Goal: Task Accomplishment & Management: Manage account settings

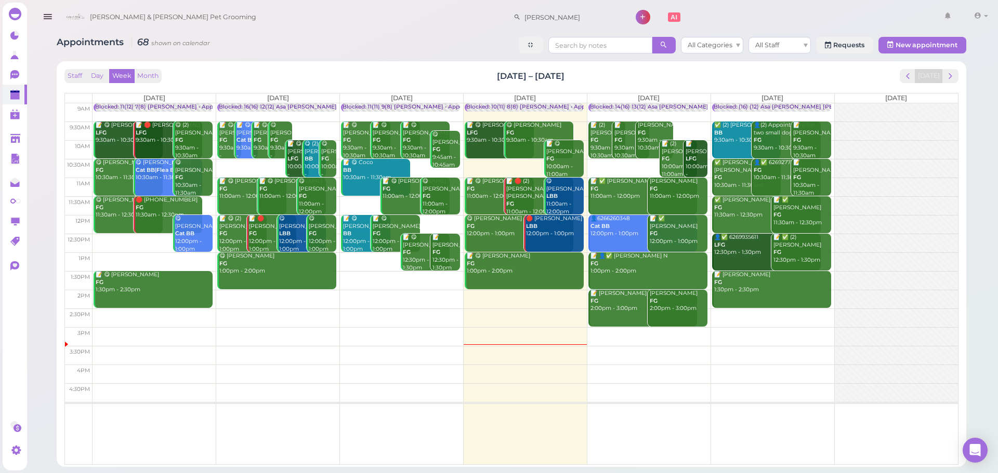
click at [960, 77] on div "Staff Day Week Month Sep 15 – 21, 2025 Today Mon 9/15 Tue 9/16 Wed 9/17 Thu 9/1…" at bounding box center [511, 264] width 899 height 395
click at [946, 77] on span "next" at bounding box center [950, 76] width 10 height 10
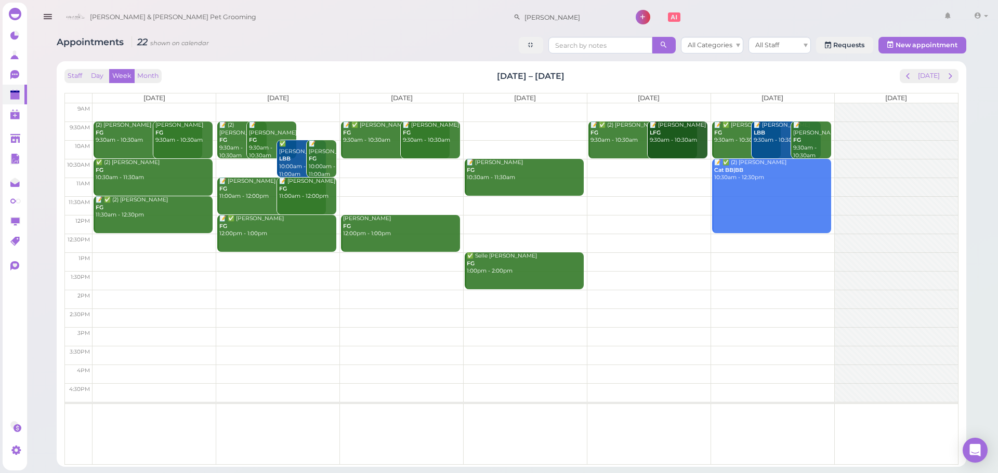
click at [317, 258] on td at bounding box center [525, 262] width 865 height 19
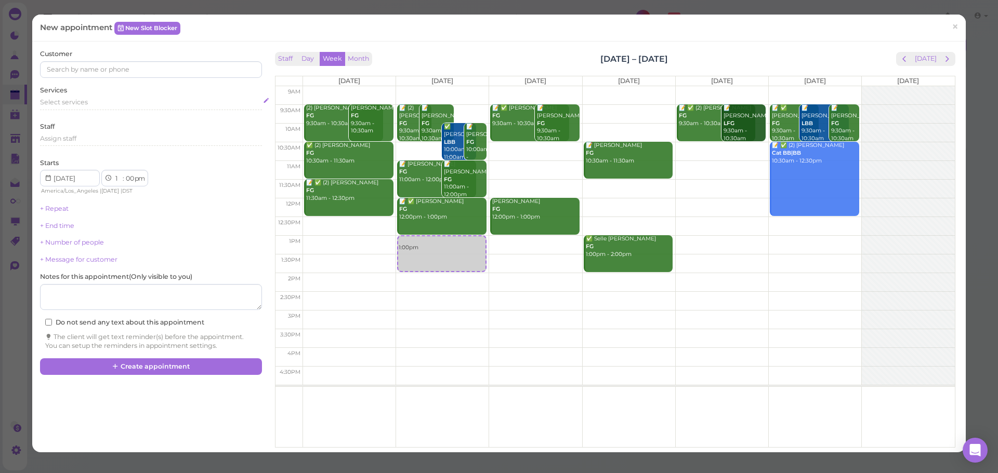
click at [88, 105] on div "Select services" at bounding box center [150, 102] width 221 height 9
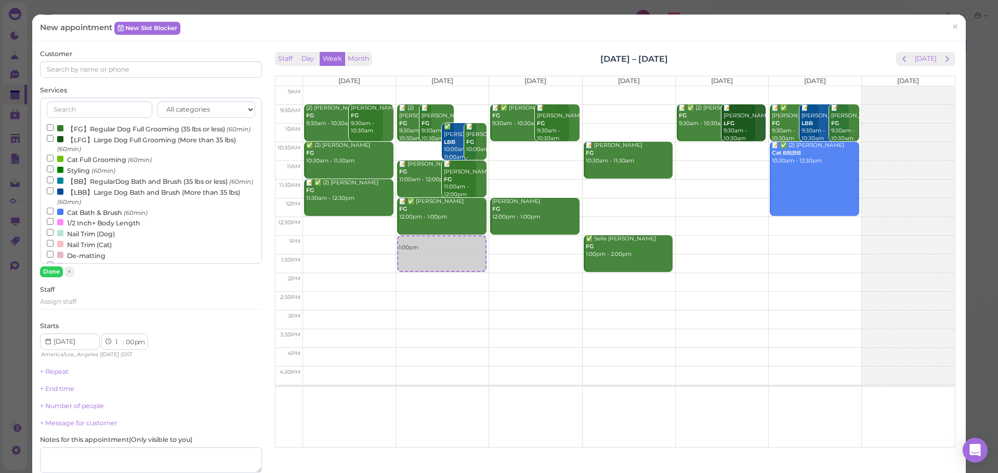
click at [87, 134] on label "【FG】Regular Dog Full Grooming (35 lbs or less) (60min)" at bounding box center [149, 128] width 204 height 11
click at [54, 131] on input "【FG】Regular Dog Full Grooming (35 lbs or less) (60min)" at bounding box center [50, 127] width 7 height 7
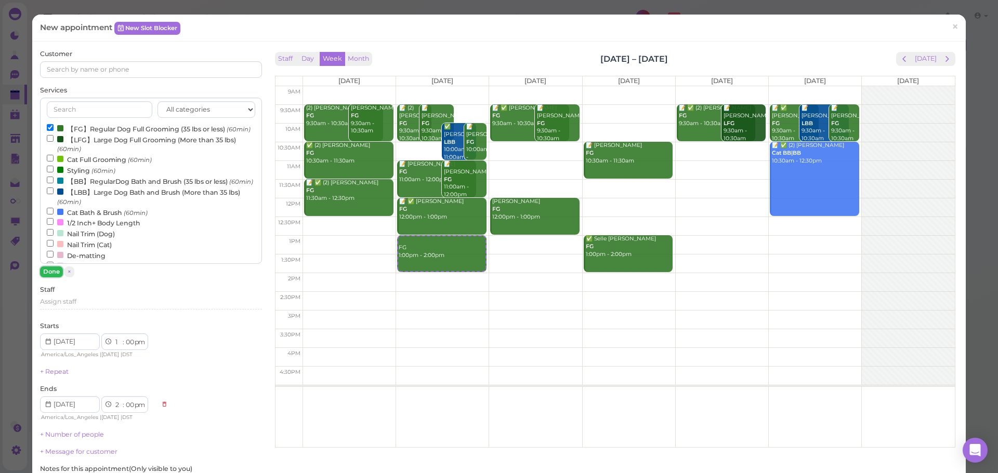
click at [50, 274] on button "Done" at bounding box center [51, 272] width 23 height 11
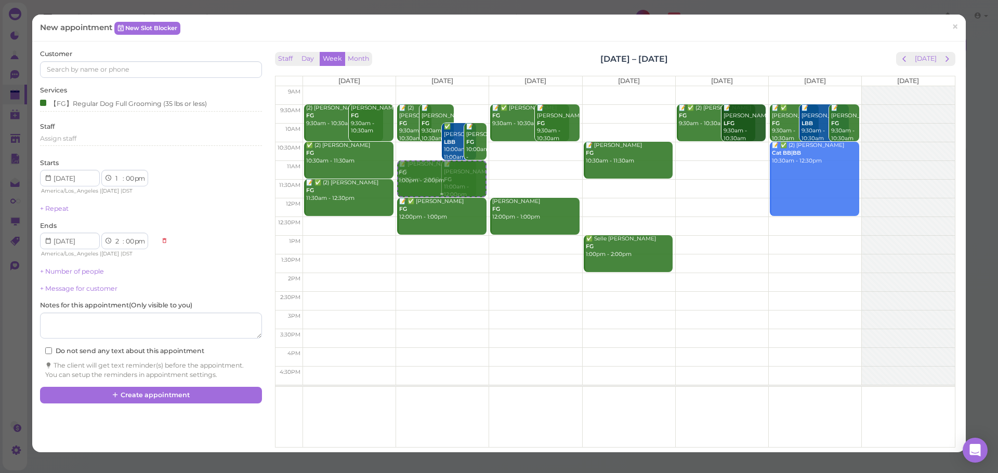
drag, startPoint x: 436, startPoint y: 259, endPoint x: 450, endPoint y: 193, distance: 67.0
click at [452, 86] on div "FG 1:00pm - 2:00pm 📝 (2) Alejandra Vazquez FG 9:30am - 10:30am 📝 Dyana Peraza F…" at bounding box center [442, 86] width 93 height 0
select select "11"
select select "am"
select select "12"
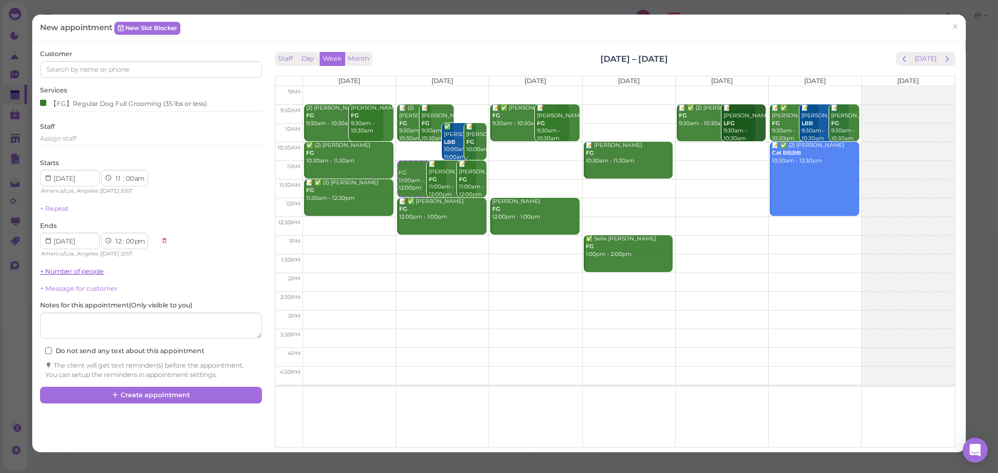
click at [71, 271] on link "+ Number of people" at bounding box center [72, 272] width 64 height 8
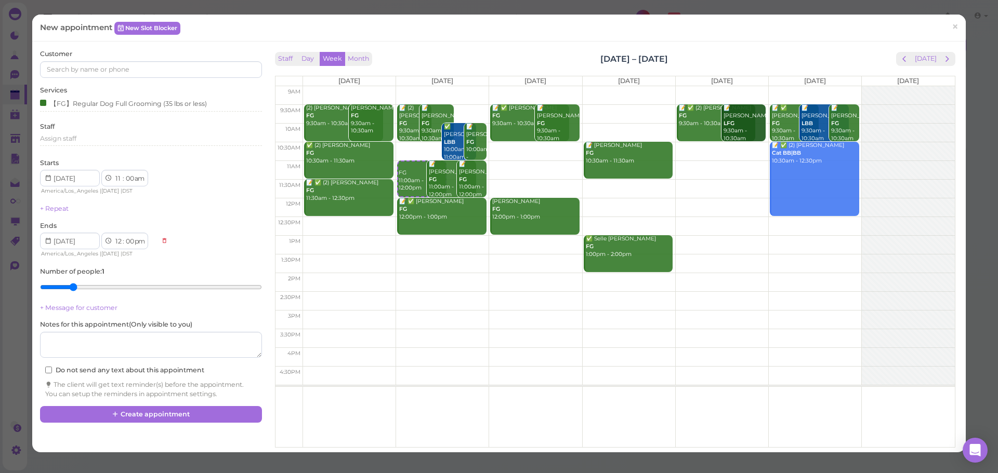
type input "2"
click at [71, 287] on input "range" at bounding box center [150, 287] width 221 height 17
click at [107, 72] on input at bounding box center [150, 69] width 221 height 17
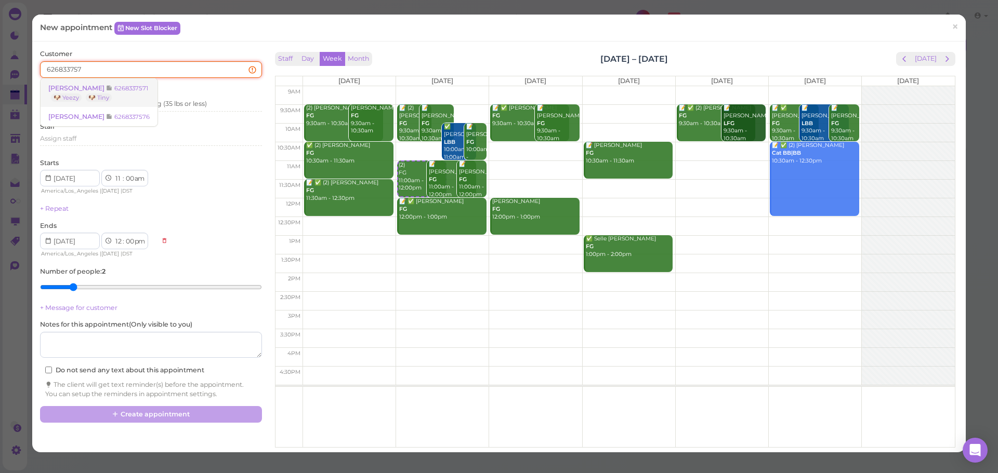
type input "626833757"
click at [114, 90] on small "6268337571" at bounding box center [131, 88] width 34 height 7
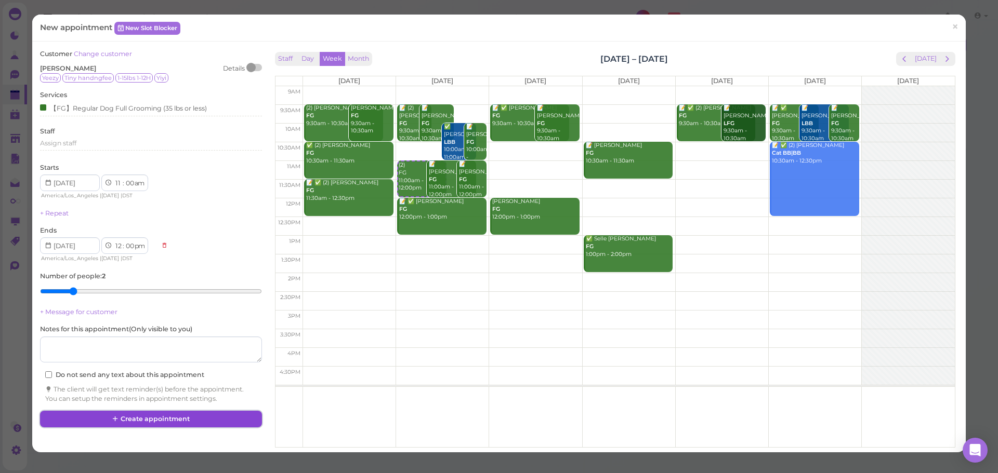
click at [192, 416] on button "Create appointment" at bounding box center [150, 419] width 221 height 17
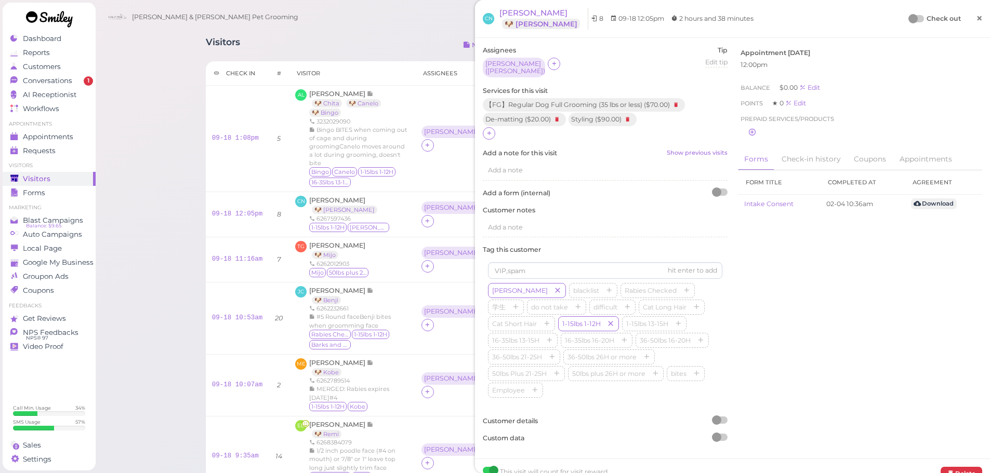
click at [970, 18] on link "×" at bounding box center [979, 19] width 19 height 24
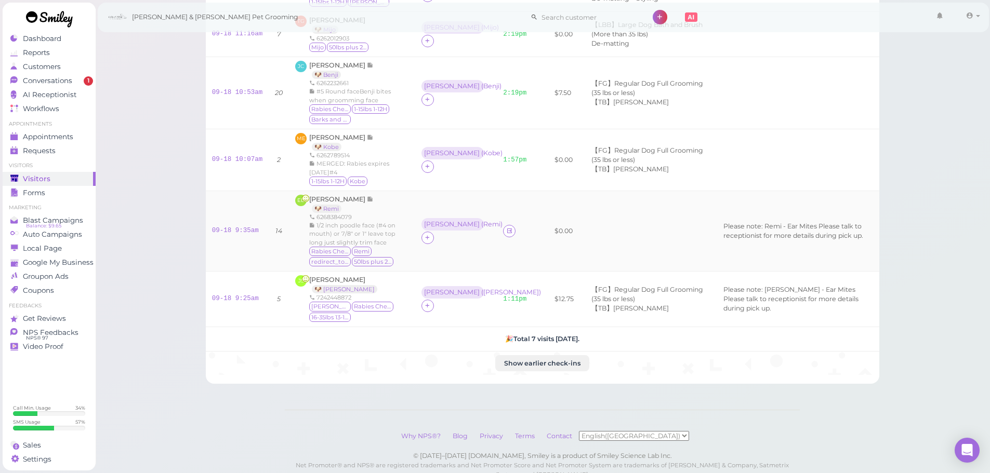
scroll to position [251, 0]
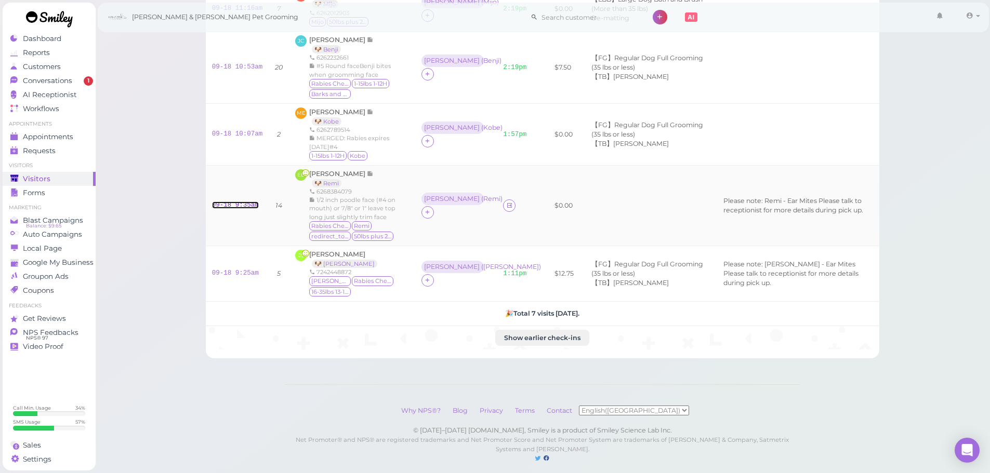
click at [213, 202] on link "09-18 9:35am" at bounding box center [235, 205] width 47 height 7
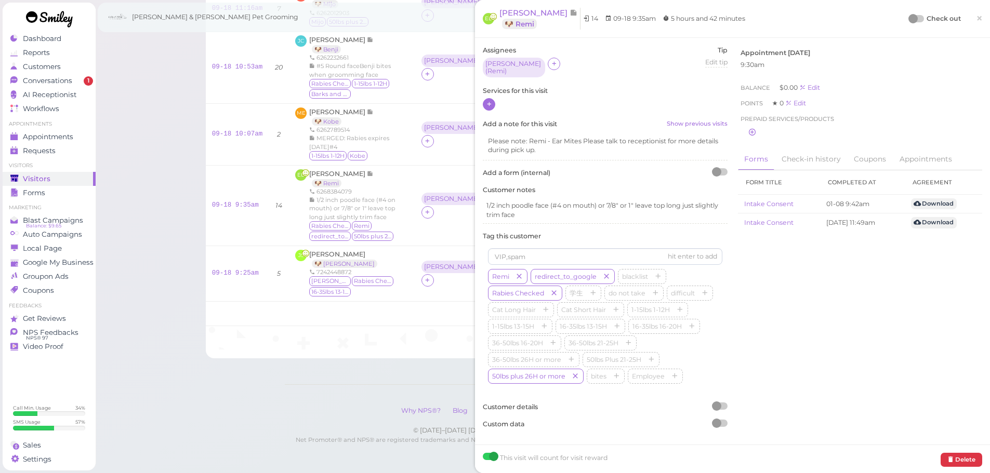
click at [490, 100] on icon at bounding box center [489, 104] width 7 height 8
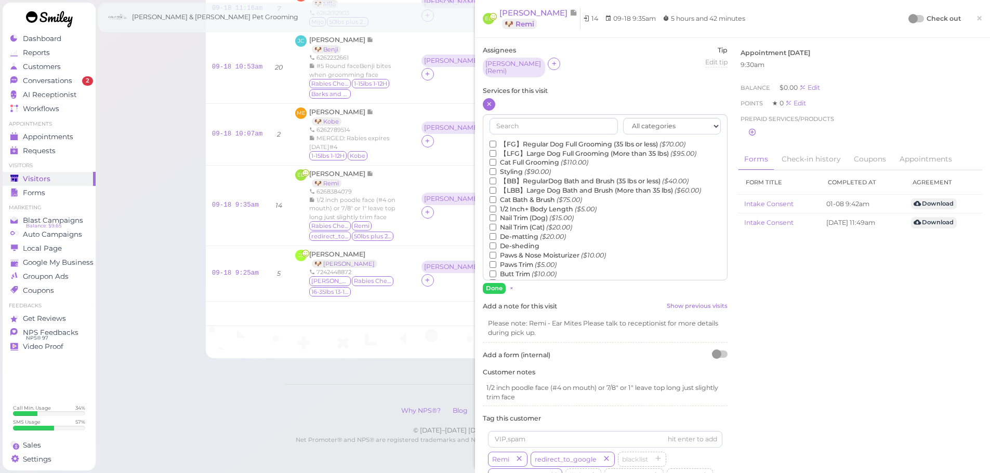
click at [537, 150] on label "【LFG】Large Dog Full Grooming (More than 35 lbs) ($95.00)" at bounding box center [593, 153] width 207 height 9
click at [496, 150] on input "【LFG】Large Dog Full Grooming (More than 35 lbs) ($95.00)" at bounding box center [493, 153] width 7 height 7
click at [533, 234] on label "De-matting ($20.00)" at bounding box center [528, 236] width 76 height 9
click at [496, 234] on input "De-matting ($20.00)" at bounding box center [493, 236] width 7 height 7
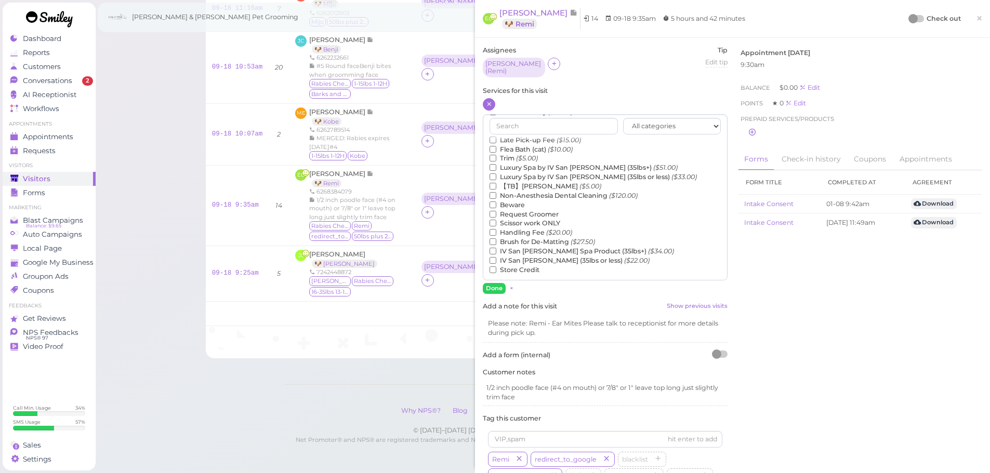
click at [542, 182] on label "【TB】Teeth Brushing ($5.00)" at bounding box center [546, 186] width 112 height 9
click at [496, 183] on input "【TB】Teeth Brushing ($5.00)" at bounding box center [493, 186] width 7 height 7
click at [499, 283] on button "Done" at bounding box center [494, 288] width 23 height 11
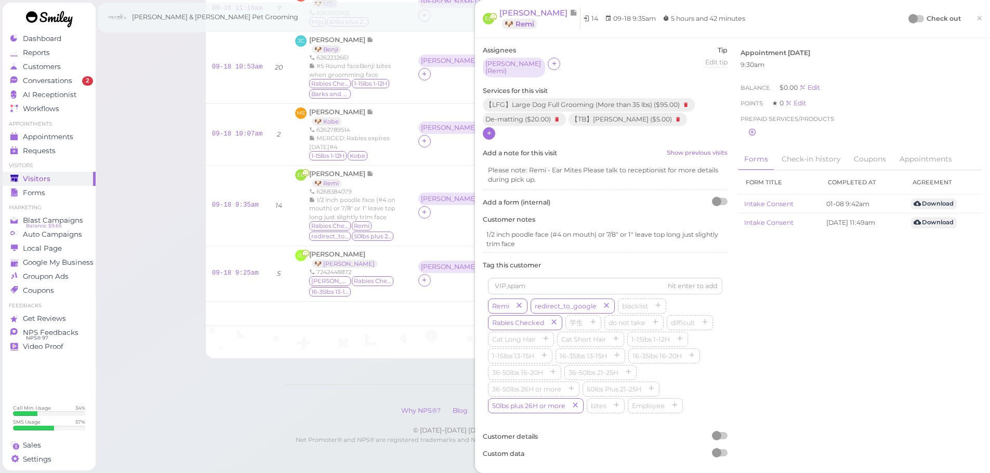
click at [908, 19] on div at bounding box center [912, 18] width 9 height 9
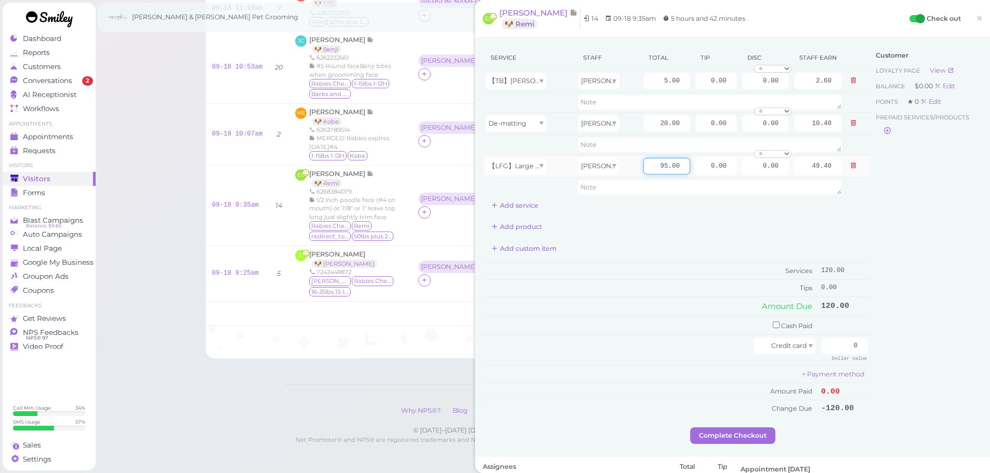
click at [643, 170] on input "95.00" at bounding box center [666, 166] width 47 height 17
type input "120.00"
type input "62.40"
click at [649, 123] on input "20.00" at bounding box center [666, 123] width 47 height 17
type input "10.00"
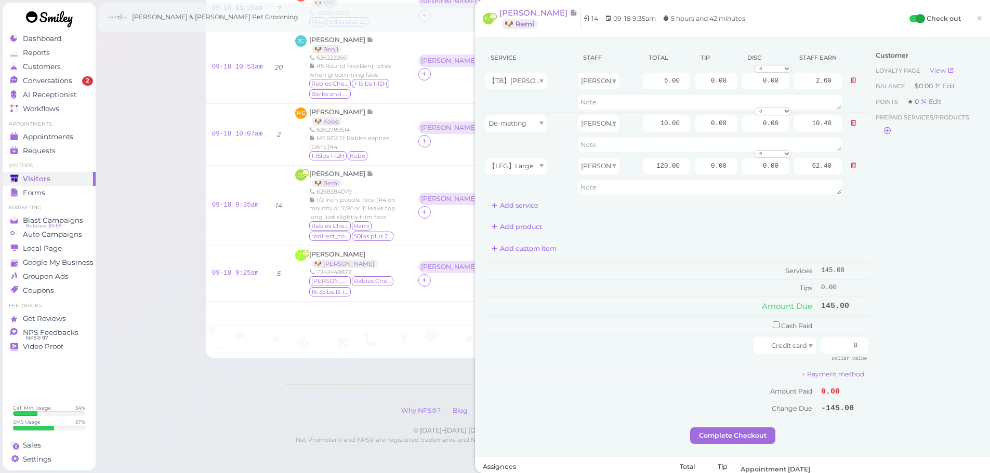
type input "5.20"
click at [645, 210] on div "Service Staff Total Tip Disc Staff earn 【TB】Teeth Brushing Asa 5.00 0.00 0.00 0…" at bounding box center [677, 130] width 388 height 168
click at [643, 122] on input "10.00" at bounding box center [666, 123] width 47 height 17
type input "5.00"
type input "2.60"
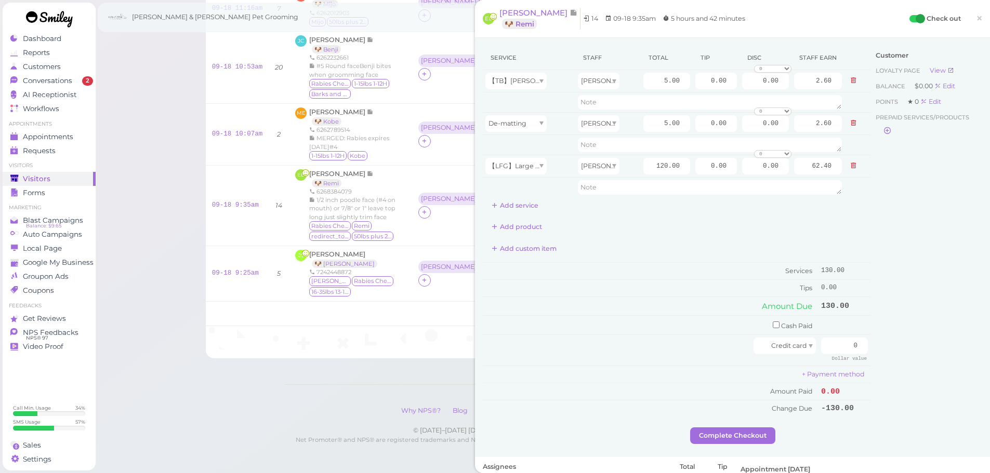
click at [647, 217] on div "Service Staff Total Tip Disc Staff earn 【TB】Teeth Brushing Asa 5.00 0.00 0.00 0…" at bounding box center [677, 232] width 388 height 372
drag, startPoint x: 689, startPoint y: 164, endPoint x: 911, endPoint y: 184, distance: 223.8
click at [911, 184] on div "Service Staff Total Tip Disc Staff earn 【TB】Teeth Brushing Asa 5.00 0.00 0.00 0…" at bounding box center [732, 237] width 499 height 382
type input "19.5"
click at [920, 267] on div "Customer Loyalty page View Balance $0.00 Edit Points ★ 0 Edit Prepaid services/…" at bounding box center [926, 237] width 112 height 382
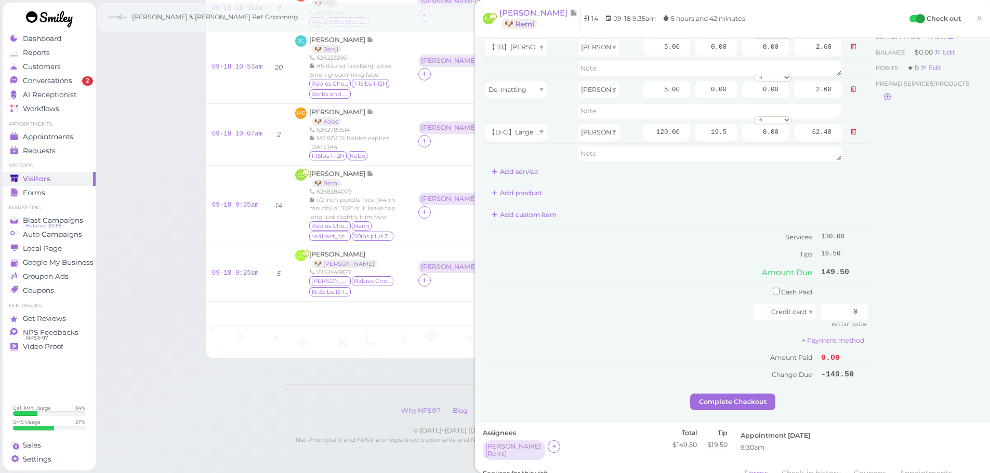
scroll to position [52, 0]
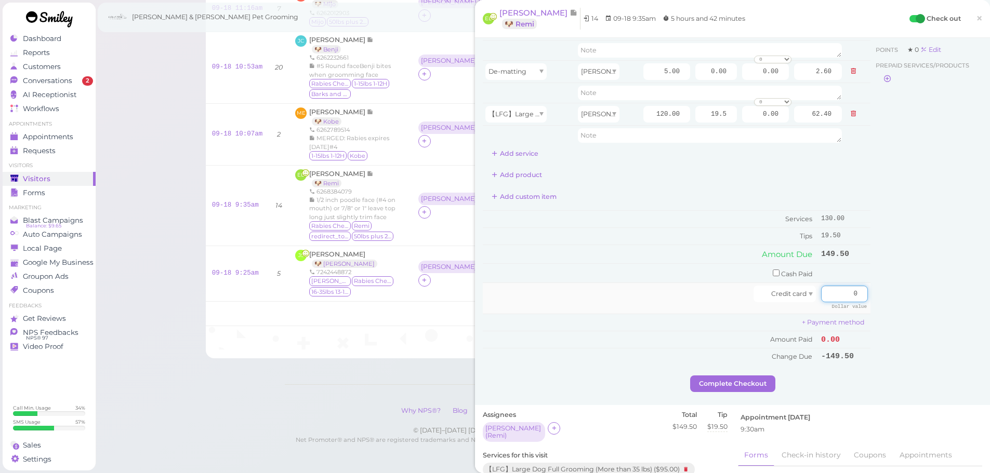
click at [838, 297] on input "0" at bounding box center [844, 294] width 47 height 17
type input "149.5"
click at [894, 285] on div "Customer Loyalty page View Balance $0.00 Edit Points ★ 0 Edit Prepaid services/…" at bounding box center [926, 185] width 112 height 382
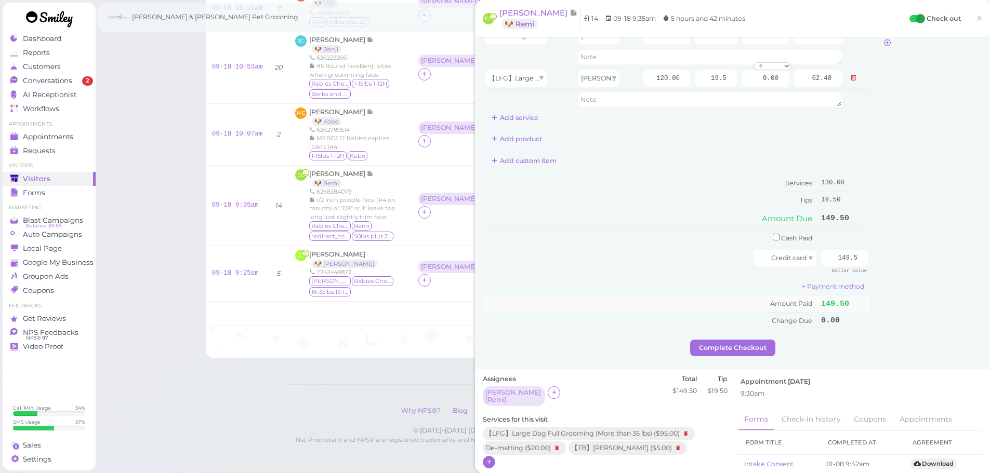
scroll to position [104, 0]
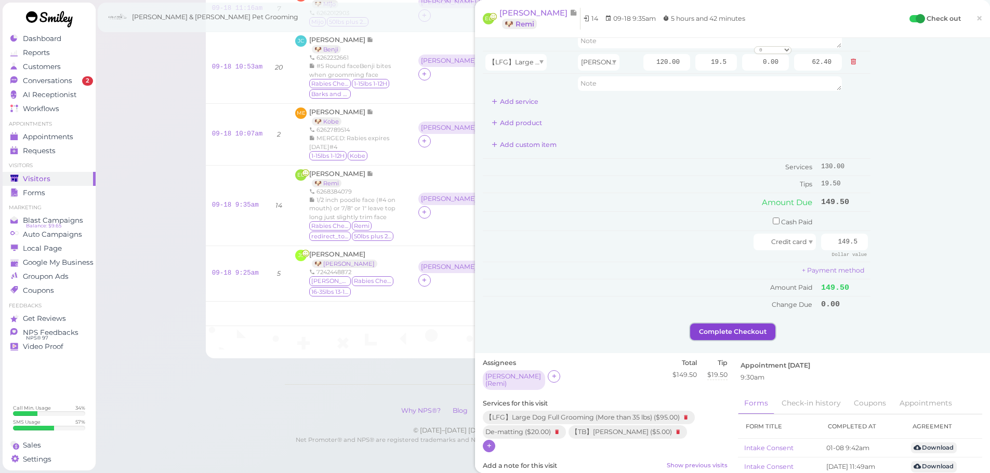
click at [714, 326] on button "Complete Checkout" at bounding box center [732, 332] width 85 height 17
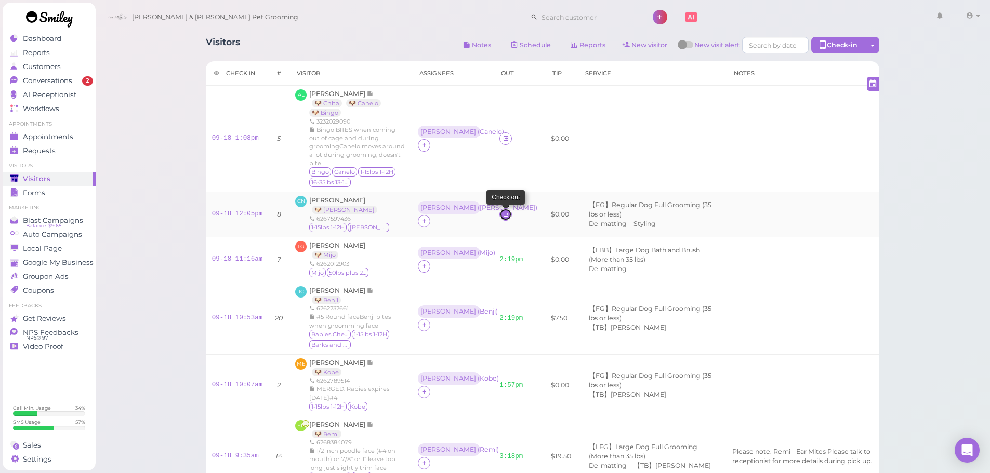
click at [507, 210] on icon at bounding box center [506, 214] width 7 height 8
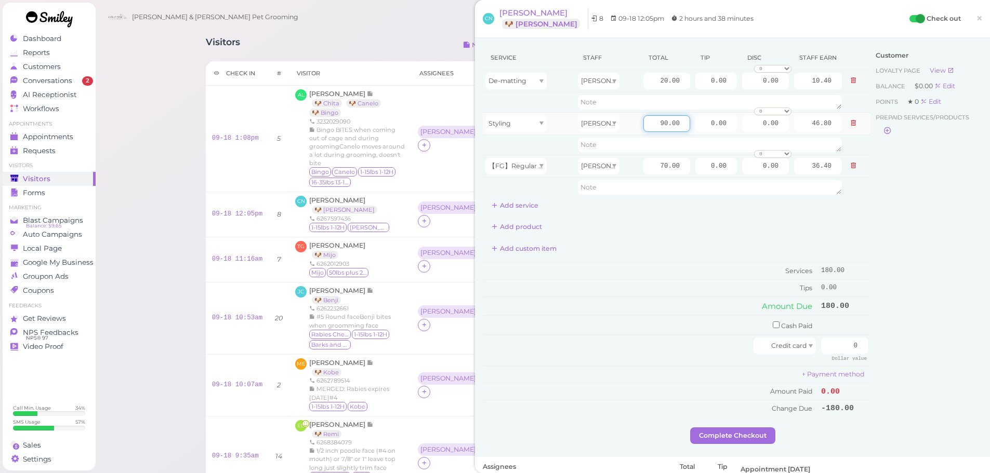
click at [647, 120] on input "90.00" at bounding box center [666, 123] width 47 height 17
click at [850, 125] on icon at bounding box center [853, 123] width 6 height 7
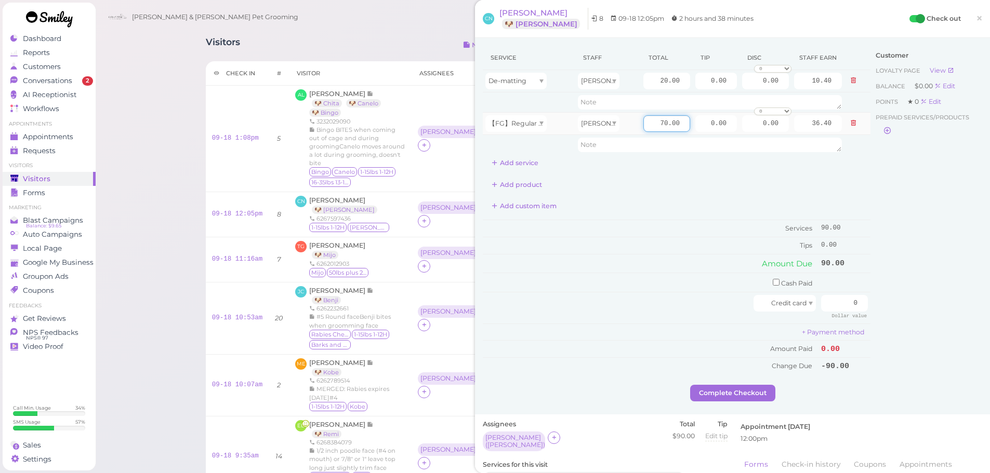
click at [643, 119] on input "70.00" at bounding box center [666, 123] width 47 height 17
type input "90.00"
type input "46.80"
drag, startPoint x: 643, startPoint y: 84, endPoint x: 664, endPoint y: 222, distance: 139.8
click at [643, 85] on input "20.00" at bounding box center [666, 81] width 47 height 17
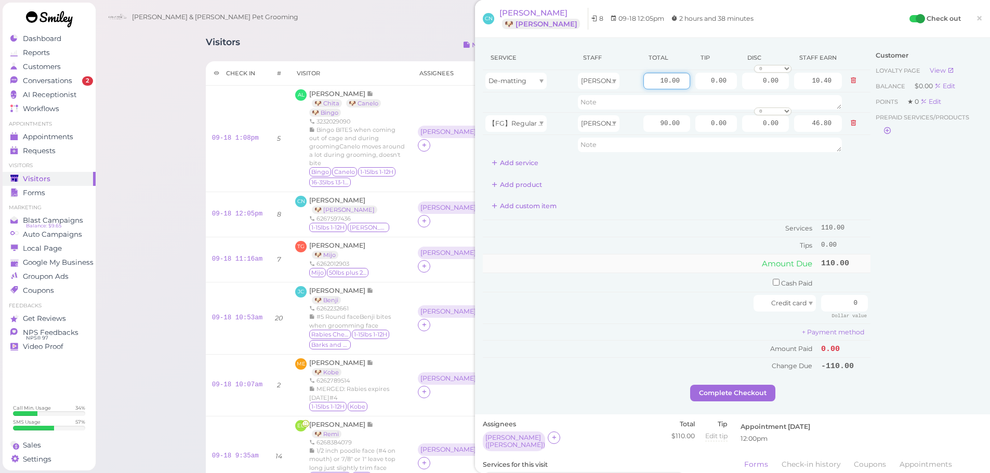
type input "10.00"
type input "5.20"
click at [671, 270] on td "Amount Due" at bounding box center [651, 263] width 336 height 19
click at [837, 306] on input "0" at bounding box center [844, 303] width 47 height 17
type input "110"
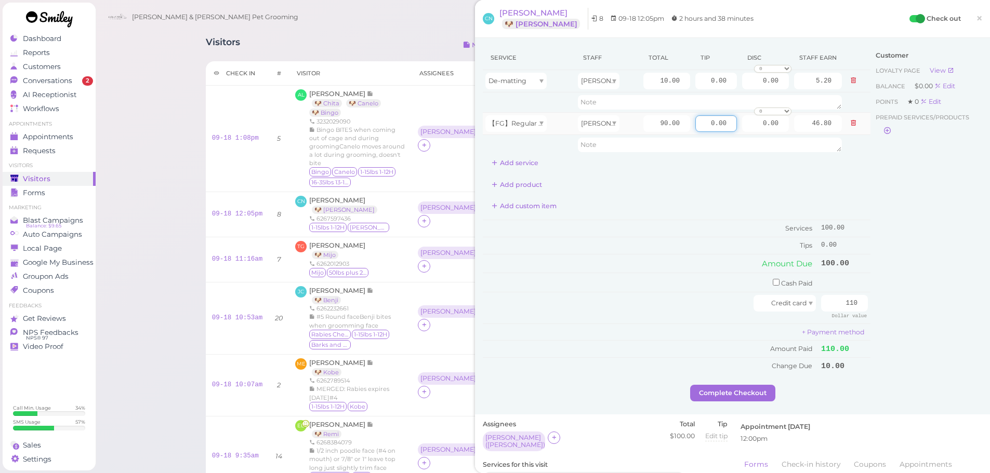
click at [695, 122] on input "0.00" at bounding box center [716, 123] width 42 height 17
type input "10.00"
drag, startPoint x: 686, startPoint y: 235, endPoint x: 726, endPoint y: 320, distance: 93.2
click at [687, 236] on td "Services" at bounding box center [651, 228] width 336 height 17
click at [722, 392] on button "Complete Checkout" at bounding box center [732, 393] width 85 height 17
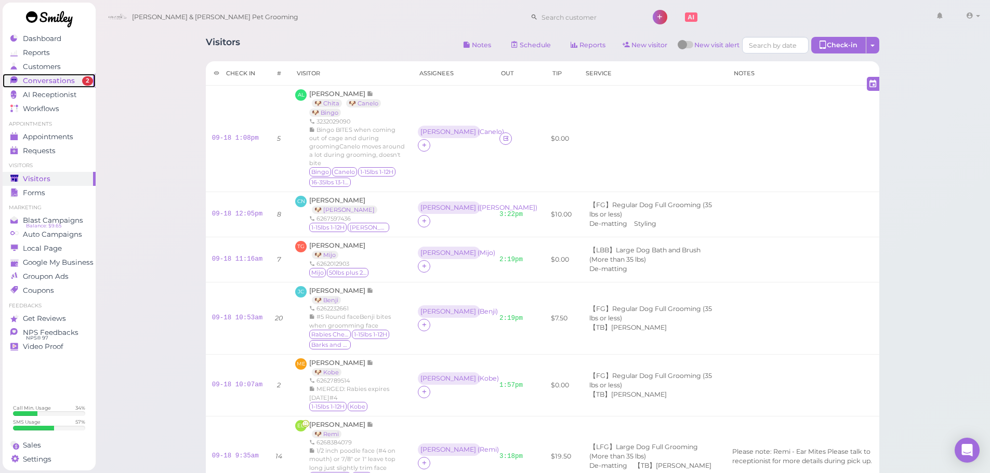
click at [27, 79] on span "Conversations" at bounding box center [49, 80] width 52 height 9
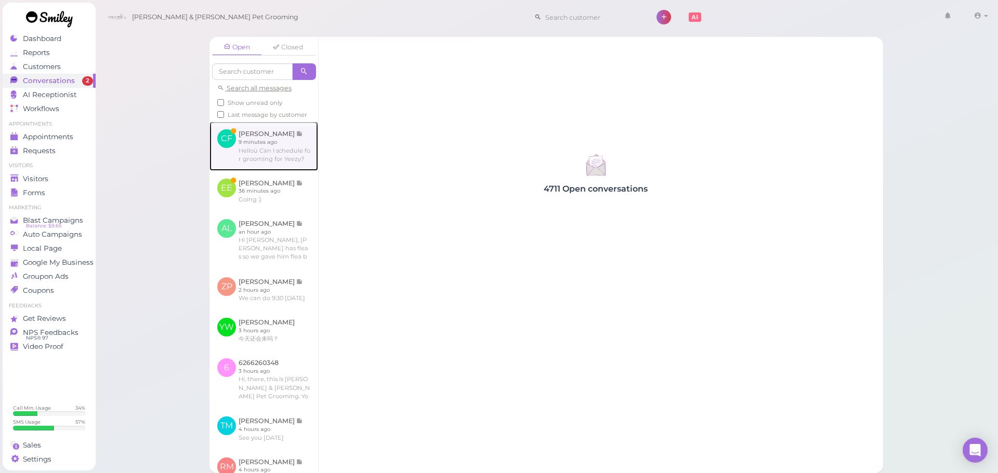
click at [254, 170] on link at bounding box center [263, 146] width 109 height 49
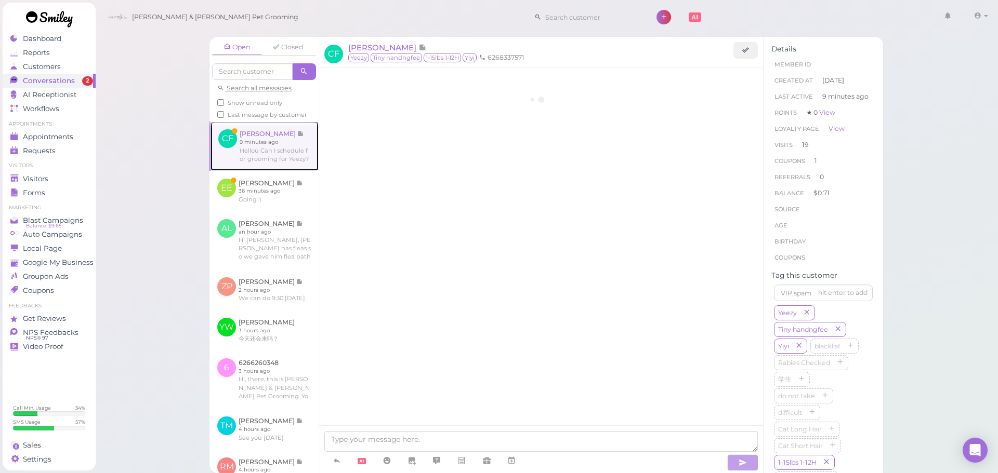
scroll to position [1627, 0]
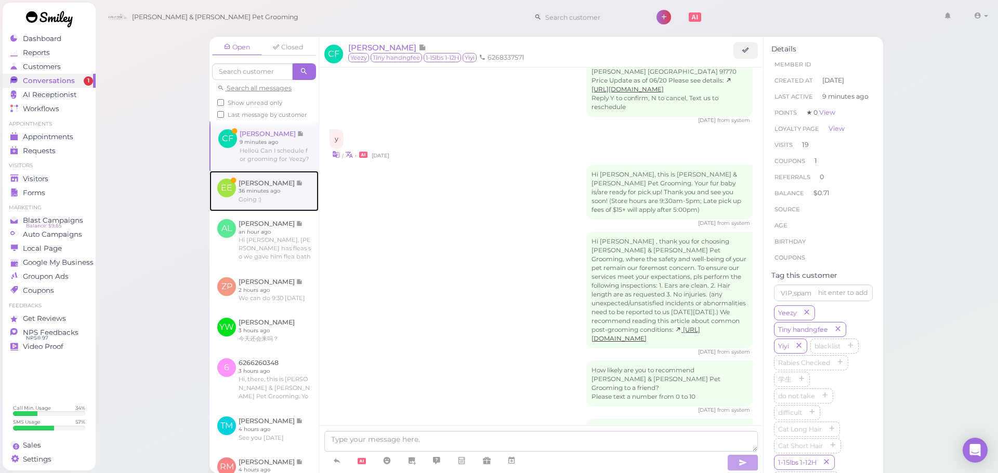
click at [250, 212] on link at bounding box center [263, 191] width 109 height 41
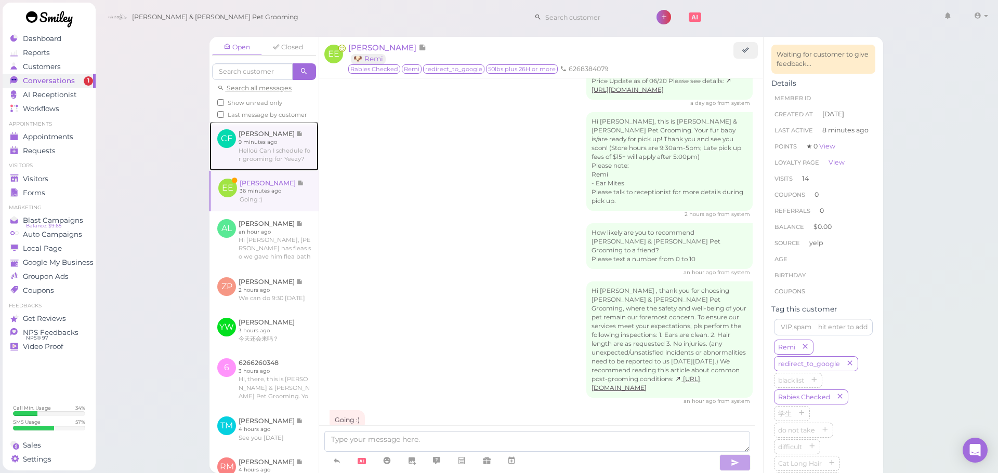
click at [284, 170] on link at bounding box center [263, 146] width 109 height 49
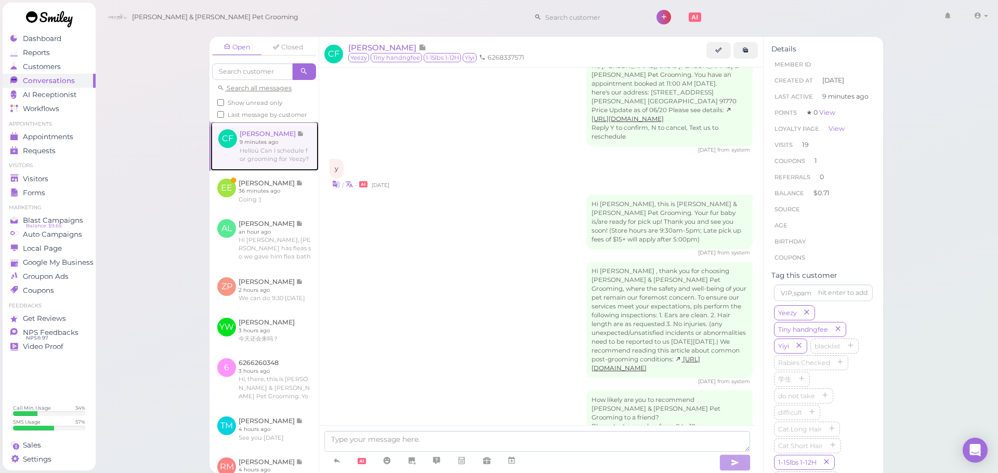
scroll to position [1627, 0]
